Goal: Information Seeking & Learning: Learn about a topic

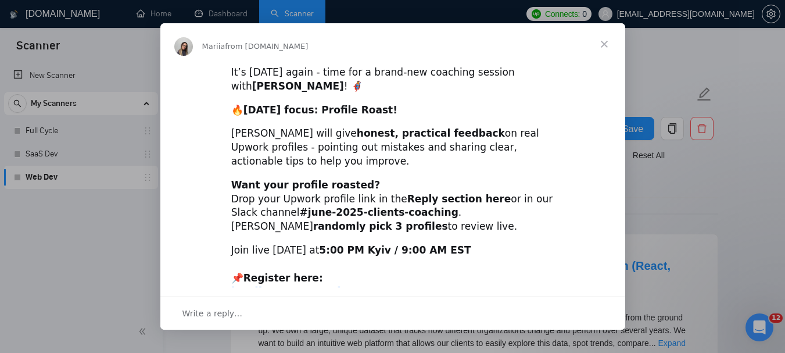
click at [605, 46] on span "Close" at bounding box center [604, 44] width 42 height 42
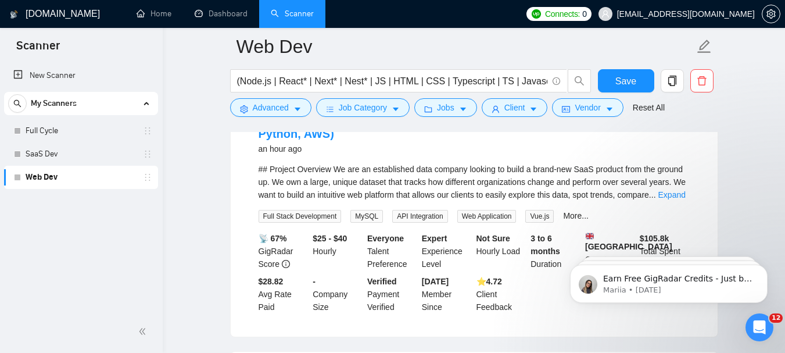
scroll to position [291, 0]
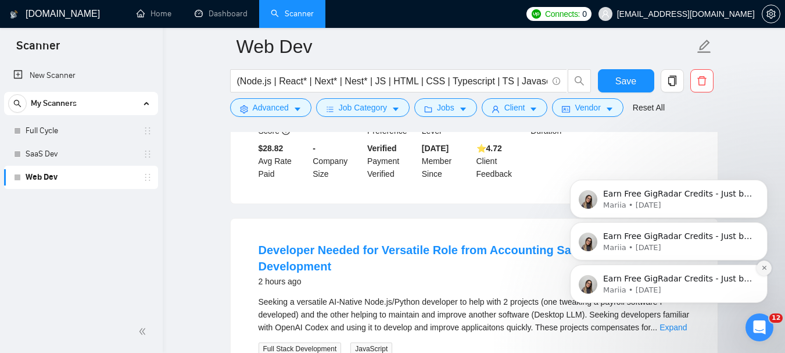
click at [766, 264] on button "Dismiss notification" at bounding box center [764, 267] width 15 height 15
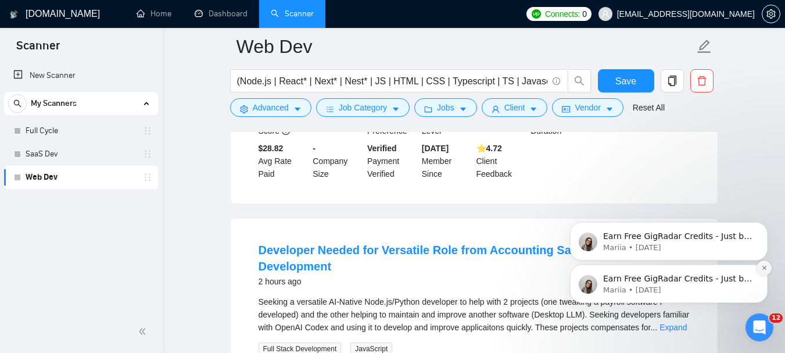
click at [765, 270] on icon "Dismiss notification" at bounding box center [764, 267] width 6 height 6
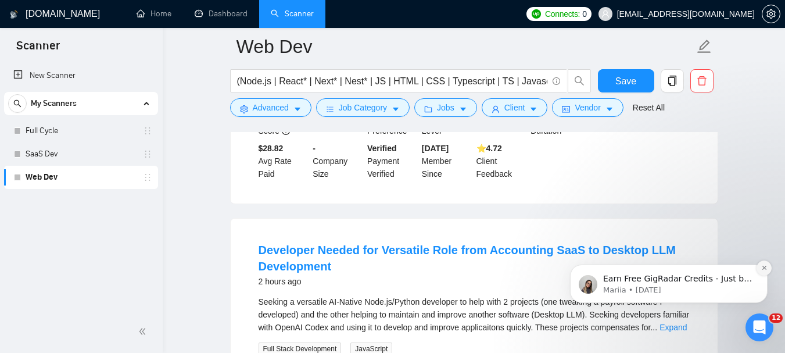
click at [762, 270] on icon "Dismiss notification" at bounding box center [764, 267] width 6 height 6
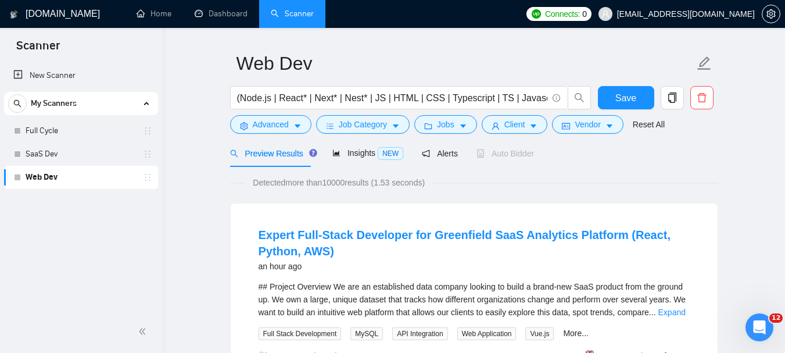
scroll to position [0, 0]
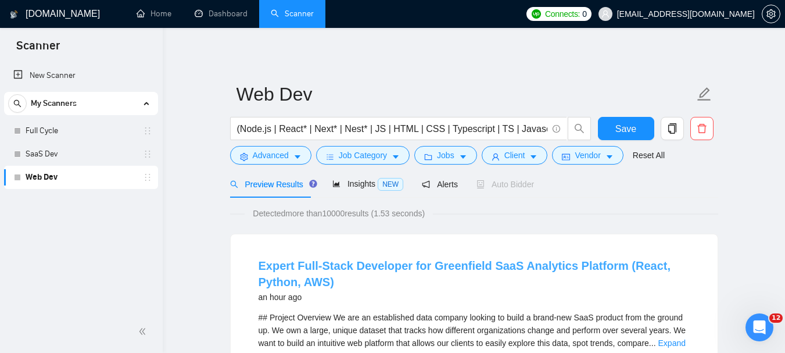
click at [483, 269] on link "Expert Full-Stack Developer for Greenfield SaaS Analytics Platform (React, Pyth…" at bounding box center [465, 273] width 412 height 29
